Goal: Task Accomplishment & Management: Use online tool/utility

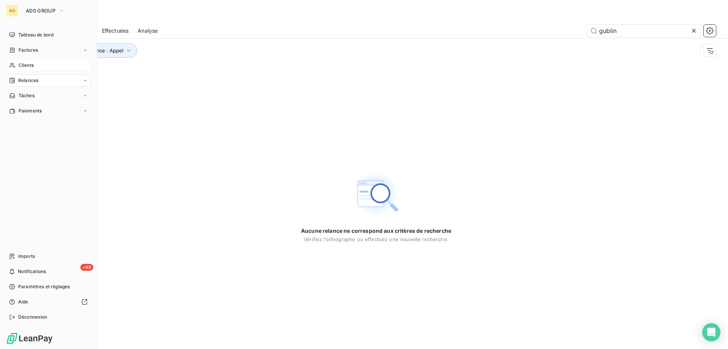
click at [18, 66] on div "Clients" at bounding box center [48, 65] width 85 height 12
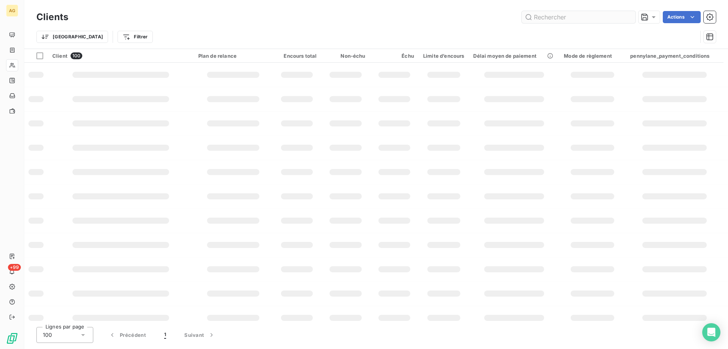
click at [578, 17] on input "text" at bounding box center [579, 17] width 114 height 12
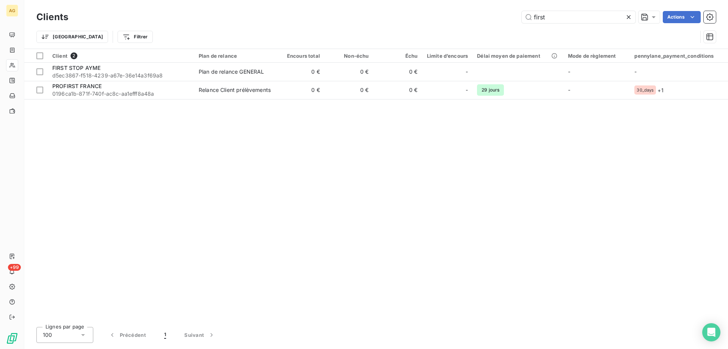
type input "first"
drag, startPoint x: 569, startPoint y: 15, endPoint x: 486, endPoint y: 14, distance: 82.7
click at [487, 14] on div "first Actions" at bounding box center [396, 17] width 639 height 12
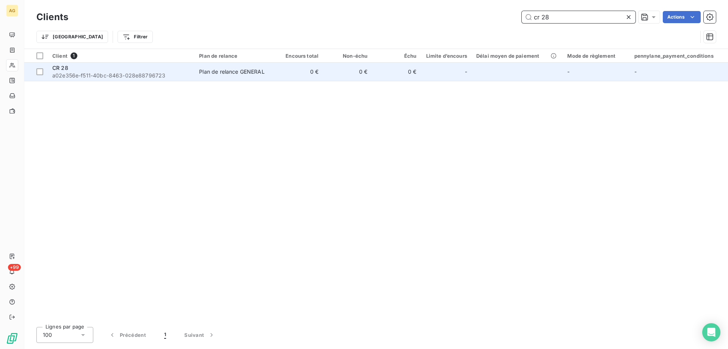
type input "cr 28"
click at [149, 67] on div "CR 28" at bounding box center [121, 68] width 138 height 8
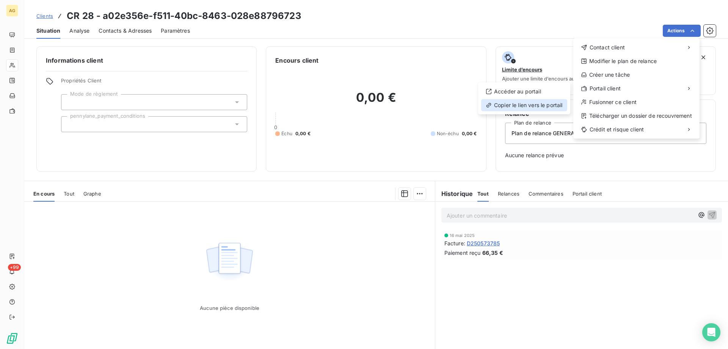
click at [542, 101] on div "Copier le lien vers le portail" at bounding box center [524, 105] width 86 height 12
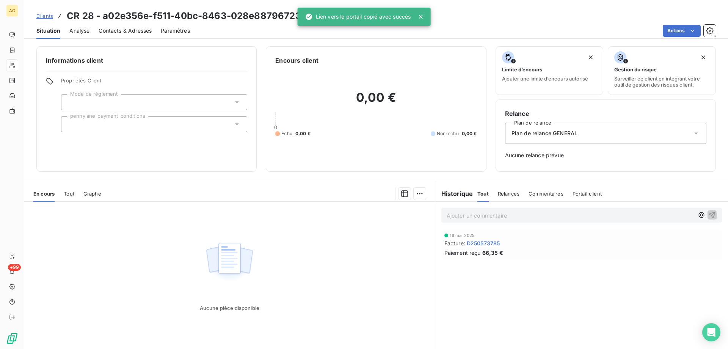
click at [69, 195] on span "Tout" at bounding box center [69, 193] width 11 height 6
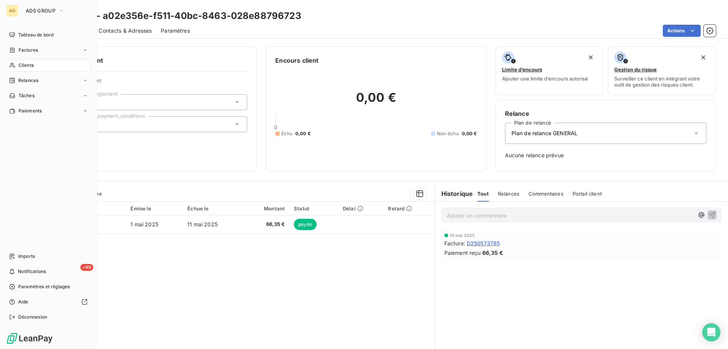
click at [29, 66] on span "Clients" at bounding box center [26, 65] width 15 height 7
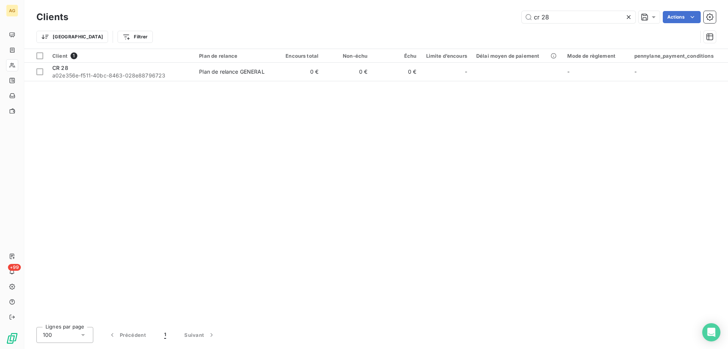
drag, startPoint x: 563, startPoint y: 15, endPoint x: 432, endPoint y: 16, distance: 130.9
click at [432, 16] on div "cr 28 Actions" at bounding box center [396, 17] width 639 height 12
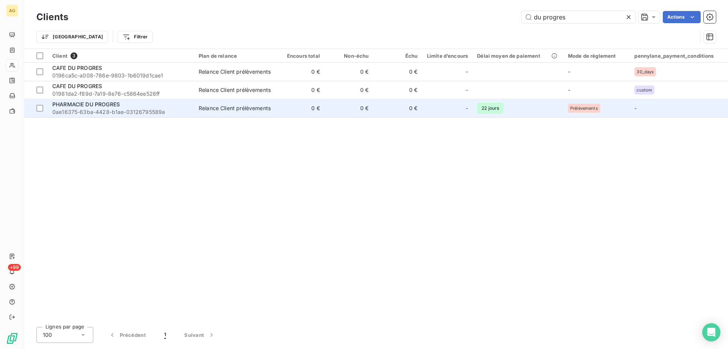
type input "du progres"
click at [99, 109] on span "0ae16375-63ba-4428-b1ae-03126795589a" at bounding box center [120, 112] width 137 height 8
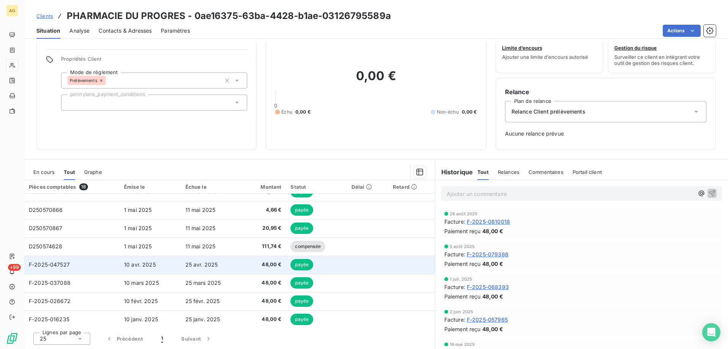
scroll to position [76, 0]
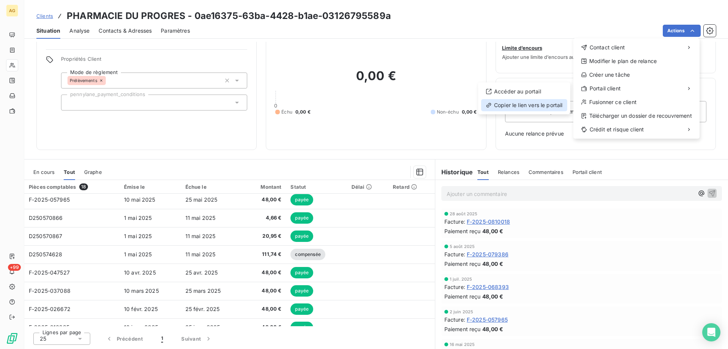
click at [513, 104] on div "Copier le lien vers le portail" at bounding box center [524, 105] width 86 height 12
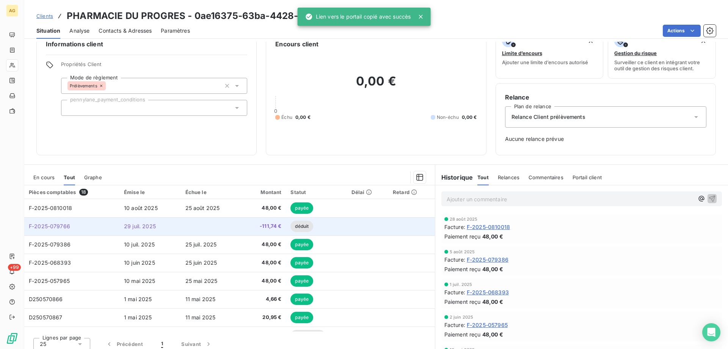
scroll to position [0, 0]
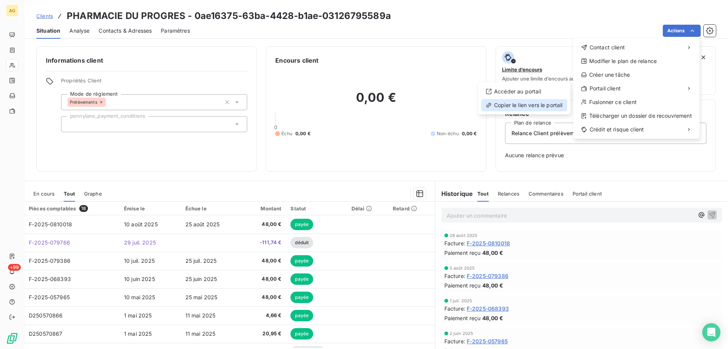
click at [521, 105] on div "Copier le lien vers le portail" at bounding box center [524, 105] width 86 height 12
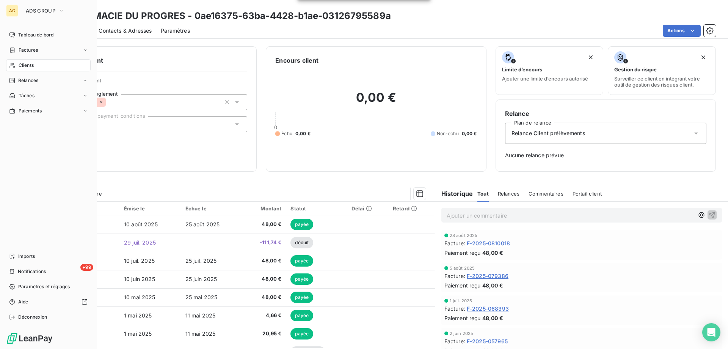
click at [21, 65] on span "Clients" at bounding box center [26, 65] width 15 height 7
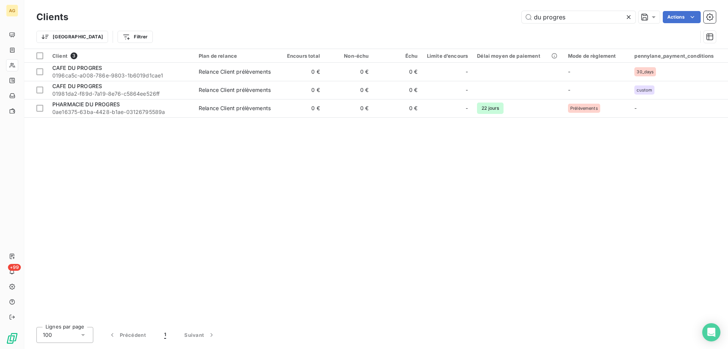
drag, startPoint x: 485, startPoint y: 22, endPoint x: 475, endPoint y: 23, distance: 10.6
click at [477, 22] on div "du progres Actions" at bounding box center [396, 17] width 639 height 12
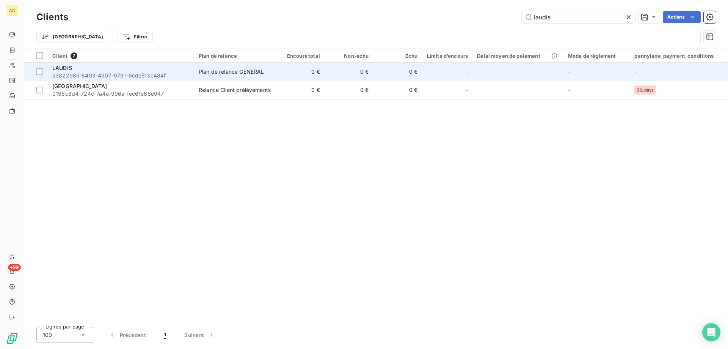
type input "laudis"
click at [68, 70] on span "LAUDIS" at bounding box center [62, 67] width 20 height 6
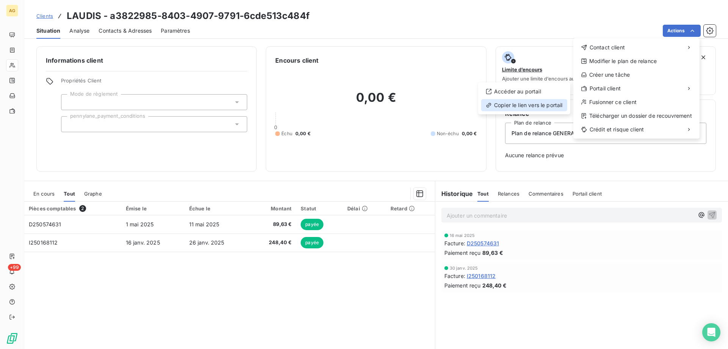
click at [536, 105] on div "Copier le lien vers le portail" at bounding box center [524, 105] width 86 height 12
